Goal: Transaction & Acquisition: Purchase product/service

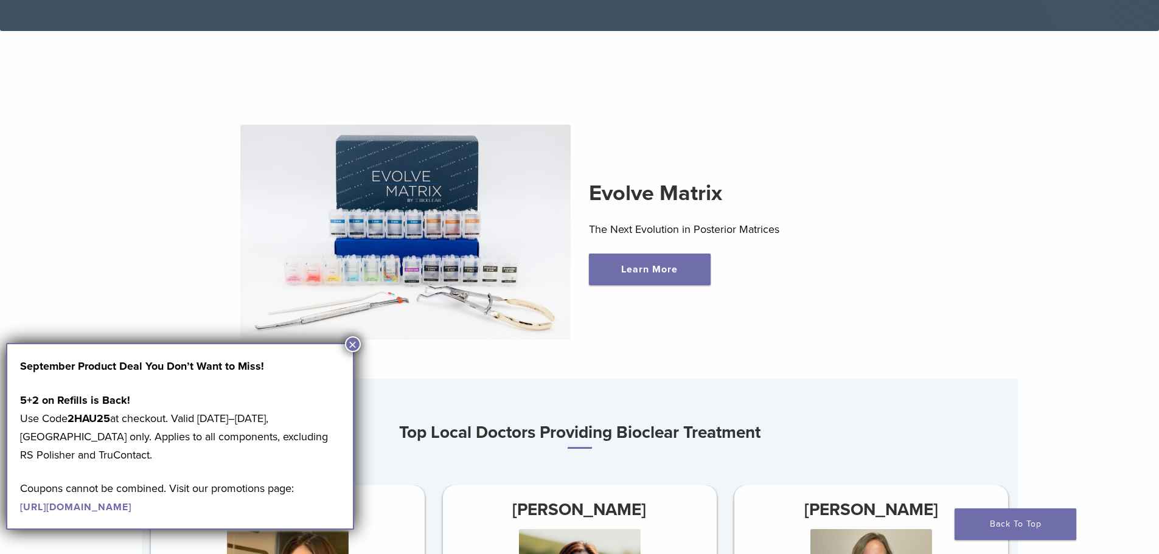
scroll to position [426, 0]
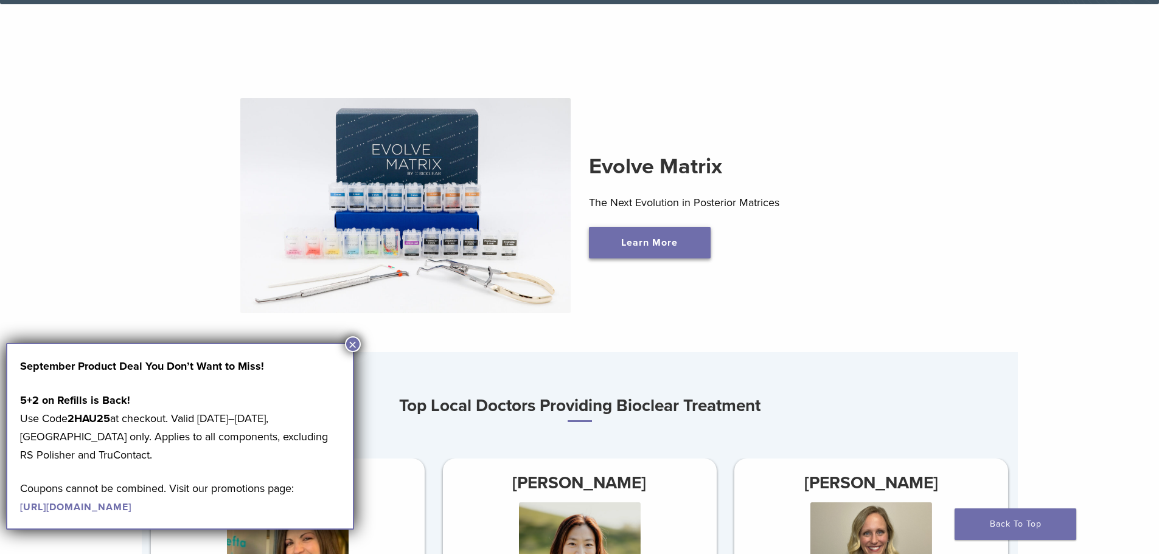
click at [660, 251] on link "Learn More" at bounding box center [650, 243] width 122 height 32
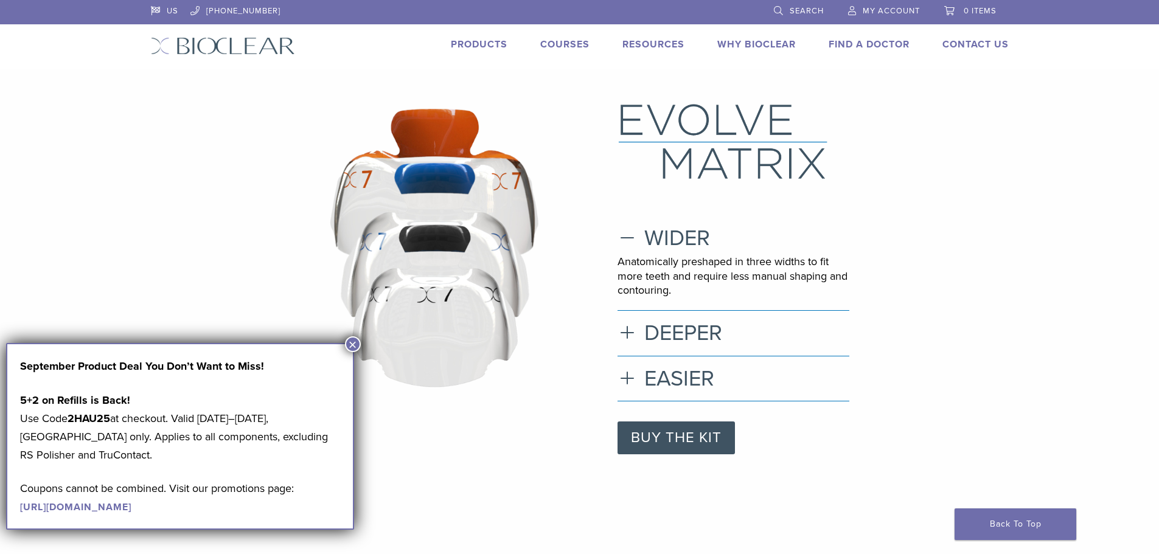
click at [352, 340] on button "×" at bounding box center [353, 345] width 16 height 16
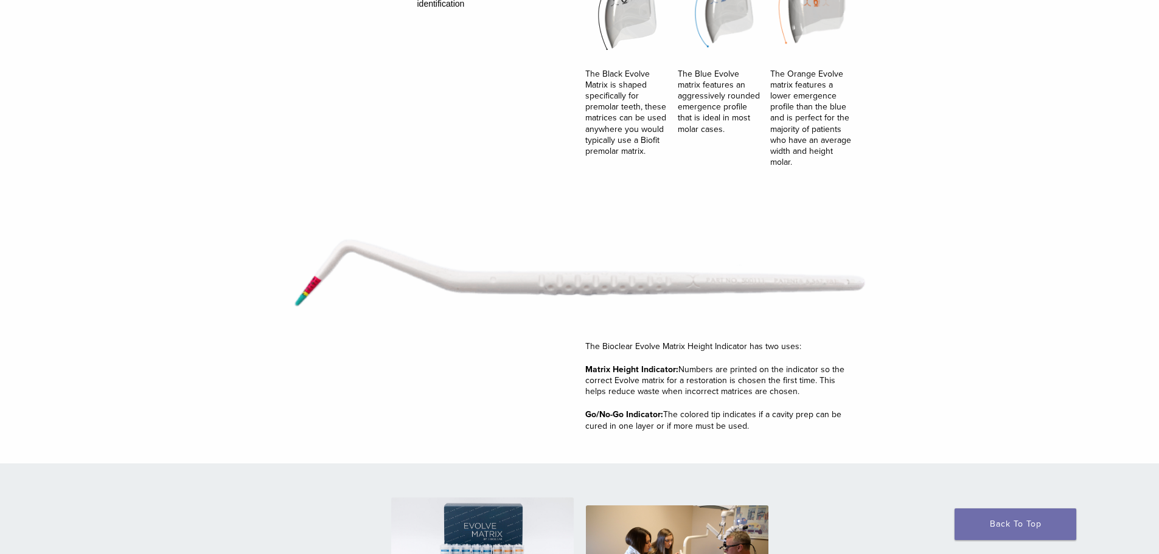
scroll to position [1704, 0]
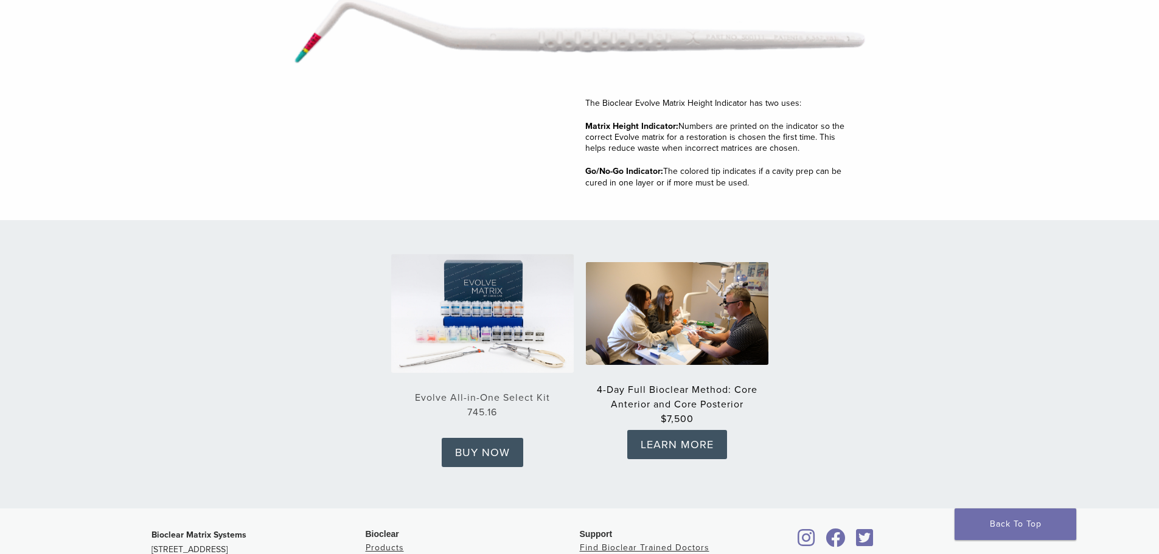
click at [455, 394] on link "Evolve All-in-One Select Kit 745.16" at bounding box center [482, 406] width 183 height 28
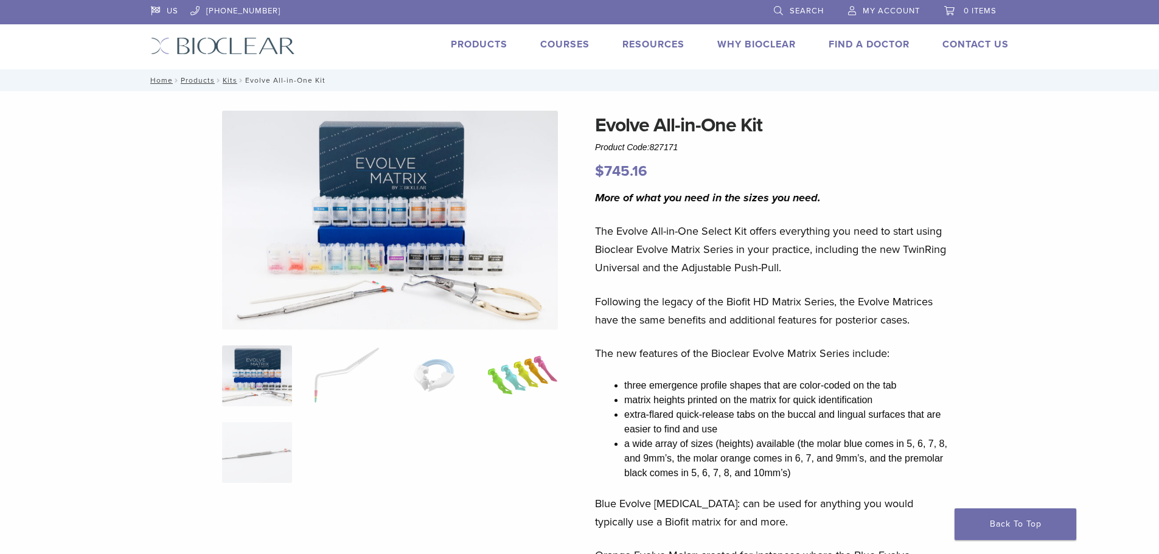
click at [524, 388] on img at bounding box center [522, 376] width 70 height 61
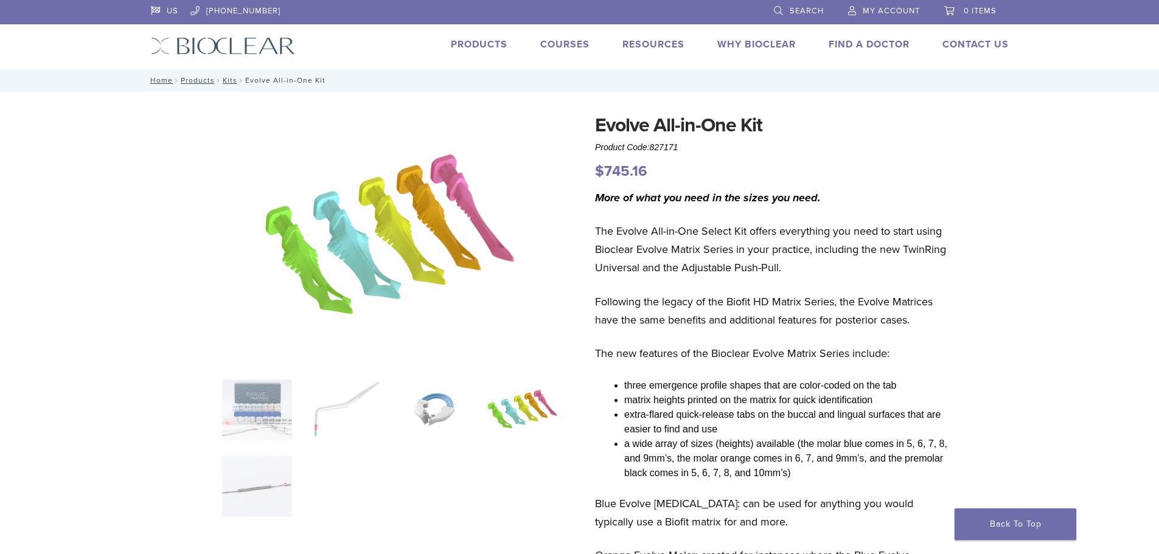
click at [436, 410] on img at bounding box center [434, 410] width 70 height 61
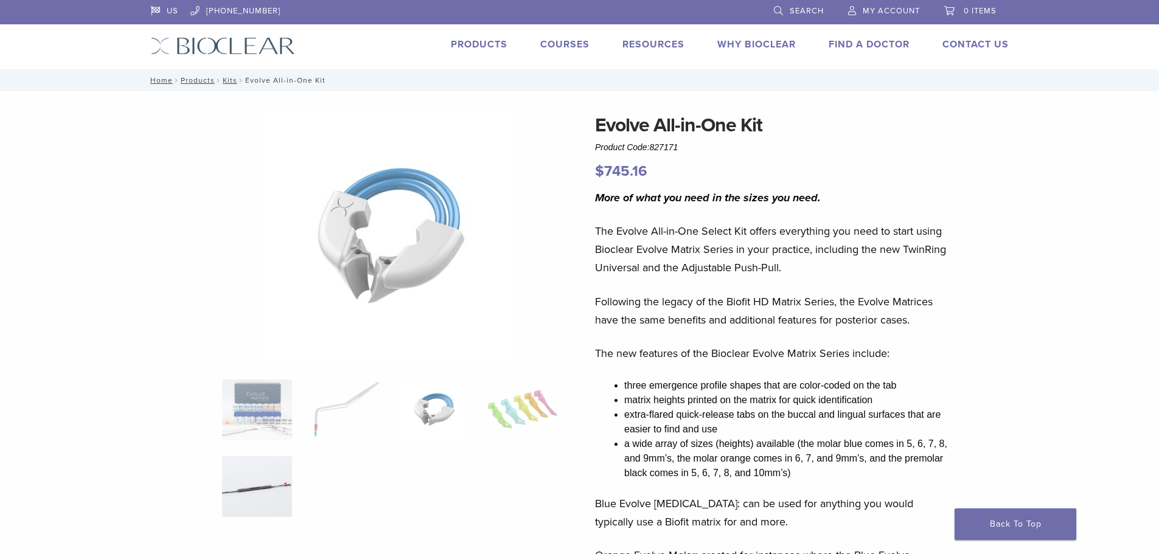
click at [257, 489] on img at bounding box center [257, 486] width 70 height 61
